Goal: Find specific page/section

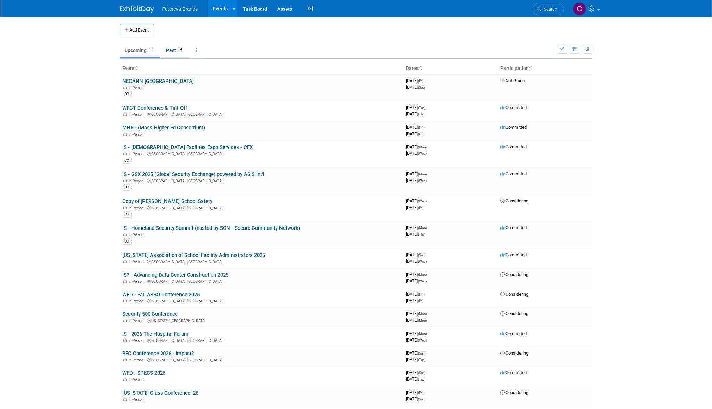
click at [170, 51] on link "Past 54" at bounding box center [175, 50] width 28 height 13
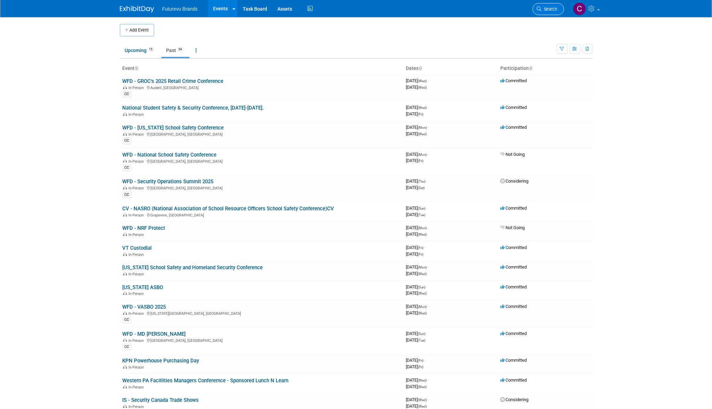
click at [547, 8] on span "Search" at bounding box center [550, 9] width 16 height 5
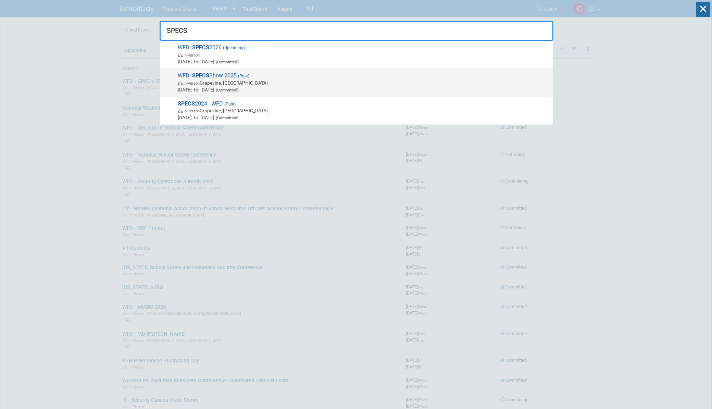
type input "SPECS"
click at [229, 76] on span "WFD - SPECS Show 2025 (Past) In-Person Grapevine, [GEOGRAPHIC_DATA] [DATE] to […" at bounding box center [363, 82] width 374 height 21
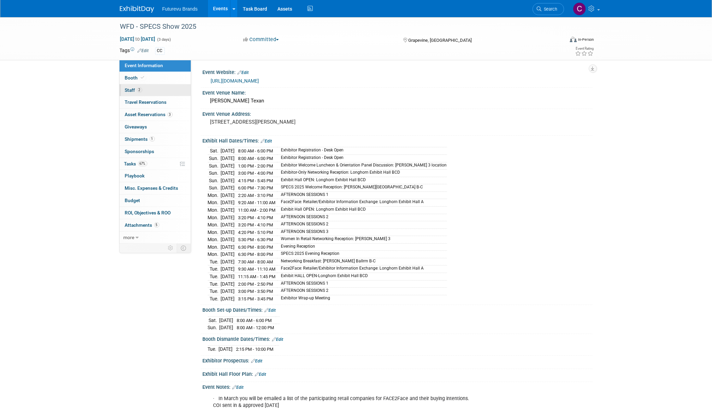
click at [129, 90] on span "Staff 2" at bounding box center [133, 89] width 17 height 5
